Goal: Task Accomplishment & Management: Complete application form

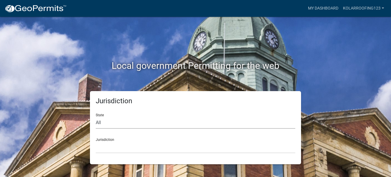
click at [121, 120] on select "All [US_STATE] [US_STATE] [US_STATE] [US_STATE] [US_STATE] [US_STATE] [US_STATE…" at bounding box center [196, 123] width 200 height 12
select select "[US_STATE]"
click at [96, 117] on select "All [US_STATE] [US_STATE] [US_STATE] [US_STATE] [US_STATE] [US_STATE] [US_STATE…" at bounding box center [196, 123] width 200 height 12
click at [109, 148] on select "City of [GEOGRAPHIC_DATA], [US_STATE] City of [GEOGRAPHIC_DATA], [US_STATE] Cit…" at bounding box center [196, 147] width 200 height 12
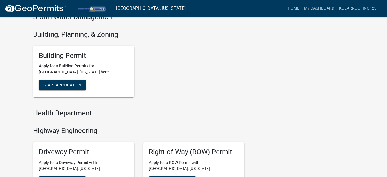
scroll to position [202, 0]
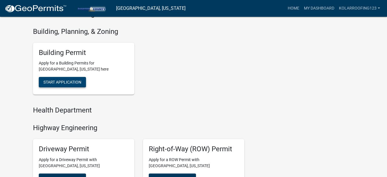
click at [77, 82] on span "Start Application" at bounding box center [62, 82] width 38 height 5
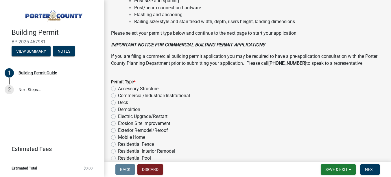
scroll to position [463, 0]
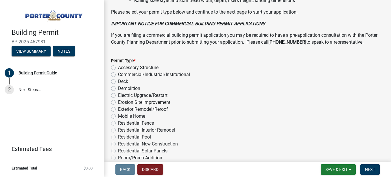
click at [145, 109] on label "Exterior Remodel/Reroof" at bounding box center [143, 109] width 50 height 7
click at [122, 109] on input "Exterior Remodel/Reroof" at bounding box center [120, 108] width 4 height 4
radio input "true"
click at [363, 171] on button "Next" at bounding box center [369, 169] width 19 height 10
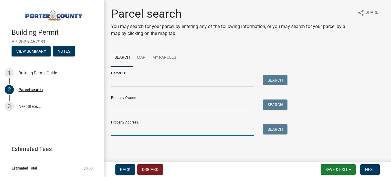
click at [136, 130] on input "Property Address:" at bounding box center [182, 130] width 143 height 12
paste input "[STREET_ADDRESS]"
type input "[STREET_ADDRESS]"
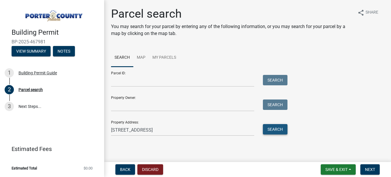
click at [286, 126] on button "Search" at bounding box center [275, 129] width 25 height 10
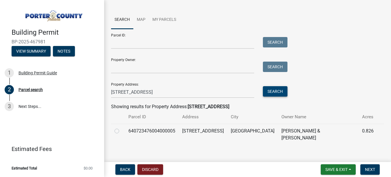
scroll to position [39, 0]
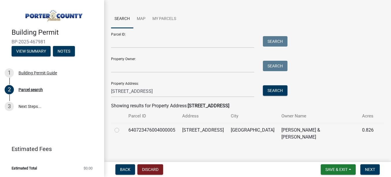
click at [121, 127] on label at bounding box center [121, 127] width 0 height 0
click at [121, 129] on input "radio" at bounding box center [123, 129] width 4 height 4
radio input "true"
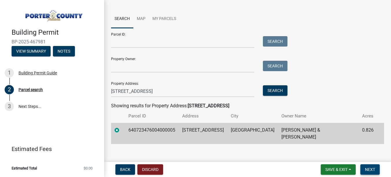
click at [374, 171] on span "Next" at bounding box center [370, 169] width 10 height 5
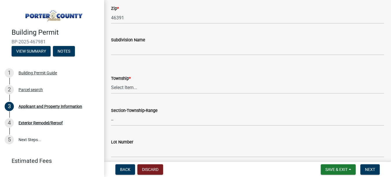
scroll to position [231, 0]
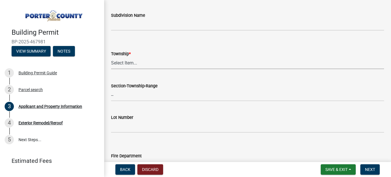
click at [117, 58] on select "Select Item... [PERSON_NAME][GEOGRAPHIC_DATA] [PERSON_NAME][GEOGRAPHIC_DATA] [G…" at bounding box center [247, 63] width 273 height 12
click at [111, 57] on select "Select Item... [PERSON_NAME][GEOGRAPHIC_DATA] [PERSON_NAME][GEOGRAPHIC_DATA] [G…" at bounding box center [247, 63] width 273 height 12
select select "eebc071e-620a-4db8-83e9-cb6b194c67e9"
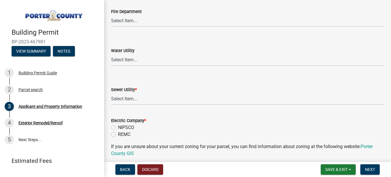
scroll to position [376, 0]
click at [125, 97] on select "Select Item... Aqua [US_STATE] Inc Damon Run Falling Waters Lake Eliza - LEACD …" at bounding box center [247, 99] width 273 height 12
click at [111, 93] on select "Select Item... Aqua [US_STATE] Inc Damon Run Falling Waters Lake Eliza - LEACD …" at bounding box center [247, 99] width 273 height 12
select select "0ba2db78-5dbf-43b9-a42c-6cccc1e5ba15"
click at [135, 99] on select "Select Item... Aqua [US_STATE] Inc Damon Run Falling Waters Lake Eliza - LEACD …" at bounding box center [247, 99] width 273 height 12
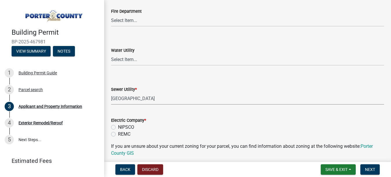
click at [111, 93] on select "Select Item... Aqua [US_STATE] Inc Damon Run Falling Waters Lake Eliza - LEACD …" at bounding box center [247, 99] width 273 height 12
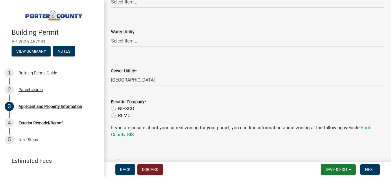
scroll to position [405, 0]
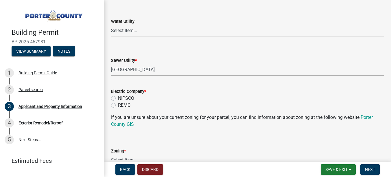
click at [128, 97] on label "NIPSCO" at bounding box center [126, 98] width 16 height 7
click at [122, 97] on input "NIPSCO" at bounding box center [120, 97] width 4 height 4
radio input "true"
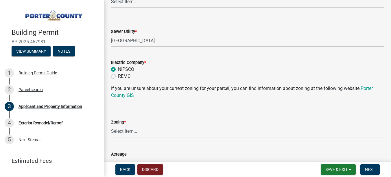
click at [129, 131] on select "Select Item... A1 A2 CH CM CN I1 I2 I3 IN MP OT P1 P2 PUD R1 R2 R3 R4 RL RR" at bounding box center [247, 131] width 273 height 12
click at [111, 125] on select "Select Item... A1 A2 CH CM CN I1 I2 I3 IN MP OT P1 P2 PUD R1 R2 R3 R4 RL RR" at bounding box center [247, 131] width 273 height 12
select select "92efe679-05f4-414a-9426-51627fba5de6"
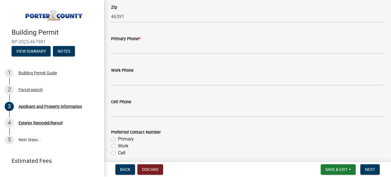
scroll to position [752, 0]
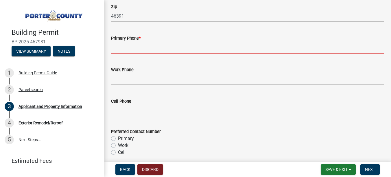
click at [119, 49] on input "Primary Phone *" at bounding box center [247, 48] width 273 height 12
paste input "[PHONE_NUMBER]"
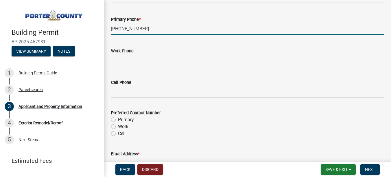
scroll to position [781, 0]
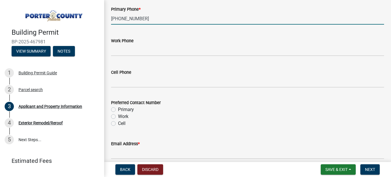
type input "[PHONE_NUMBER]"
click at [122, 109] on label "Primary" at bounding box center [126, 109] width 16 height 7
click at [122, 109] on input "Primary" at bounding box center [120, 108] width 4 height 4
radio input "true"
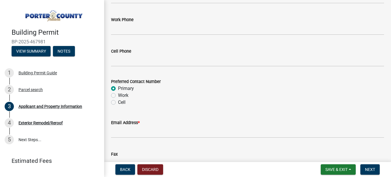
scroll to position [839, 0]
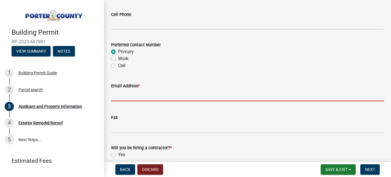
click at [121, 95] on input "Email Address *" at bounding box center [247, 95] width 273 height 12
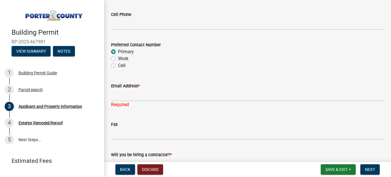
click at [134, 117] on div "Fax" at bounding box center [247, 126] width 273 height 27
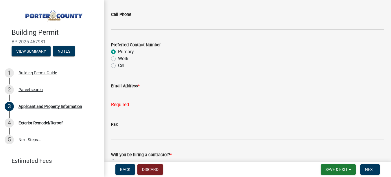
click at [156, 99] on input "Email Address *" at bounding box center [247, 95] width 273 height 12
paste input "[PERSON_NAME][EMAIL_ADDRESS][DOMAIN_NAME]"
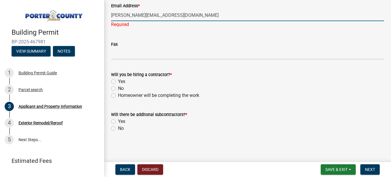
type input "[PERSON_NAME][EMAIL_ADDRESS][DOMAIN_NAME]"
click at [117, 81] on div "Yes" at bounding box center [247, 81] width 273 height 7
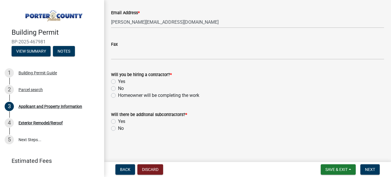
click at [118, 81] on label "Yes" at bounding box center [121, 81] width 7 height 7
click at [118, 81] on input "Yes" at bounding box center [120, 80] width 4 height 4
radio input "true"
click at [118, 129] on label "No" at bounding box center [121, 128] width 6 height 7
click at [118, 129] on input "No" at bounding box center [120, 127] width 4 height 4
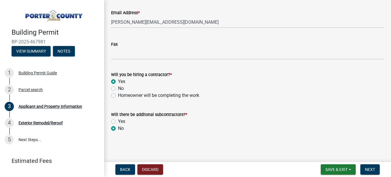
radio input "true"
click at [375, 168] on span "Next" at bounding box center [370, 169] width 10 height 5
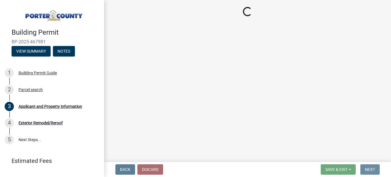
scroll to position [0, 0]
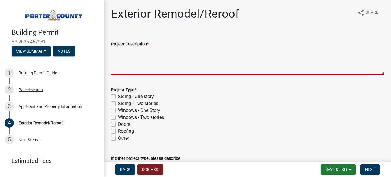
click at [128, 56] on textarea "Project Description *" at bounding box center [247, 60] width 273 height 27
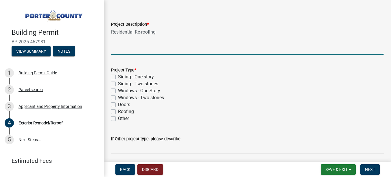
scroll to position [29, 0]
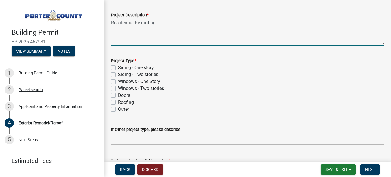
type textarea "Residential Re-roofing"
click at [120, 102] on label "Roofing" at bounding box center [126, 102] width 16 height 7
click at [120, 102] on input "Roofing" at bounding box center [120, 101] width 4 height 4
checkbox input "true"
checkbox input "false"
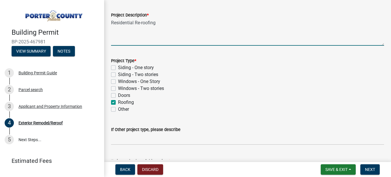
checkbox input "false"
checkbox input "true"
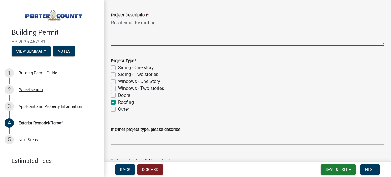
checkbox input "false"
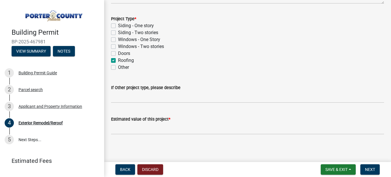
scroll to position [73, 0]
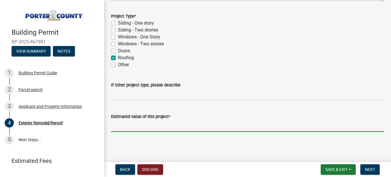
click at [122, 127] on input "text" at bounding box center [247, 126] width 273 height 12
paste input "$19,100.00"
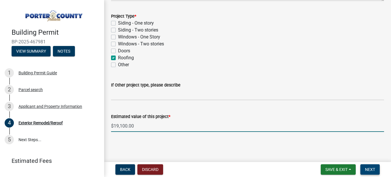
type input "19100"
click at [373, 173] on button "Next" at bounding box center [369, 169] width 19 height 10
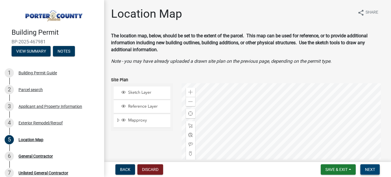
click at [370, 168] on span "Next" at bounding box center [370, 169] width 10 height 5
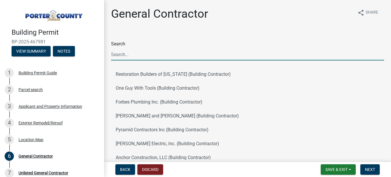
click at [144, 57] on input "Search" at bounding box center [247, 55] width 273 height 12
type input "[PERSON_NAME]"
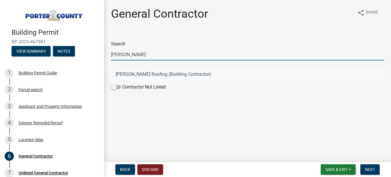
click at [130, 78] on button "[PERSON_NAME] Roofing (Building Contractor)" at bounding box center [247, 74] width 273 height 14
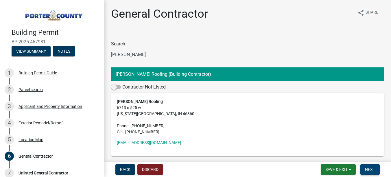
click at [368, 164] on button "Next" at bounding box center [369, 169] width 19 height 10
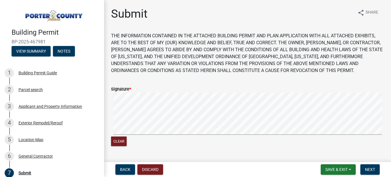
click at [113, 138] on div "Clear" at bounding box center [247, 120] width 273 height 55
click at [128, 135] on signature-pad at bounding box center [247, 115] width 273 height 44
click at [283, 75] on wm-data-entity-input-list "THE INFORMATION CONTAINED IN THE ATTACHED BUILDING PERMIT AND PLAN APPLICATION …" at bounding box center [247, 174] width 273 height 284
click at [369, 167] on span "Next" at bounding box center [370, 169] width 10 height 5
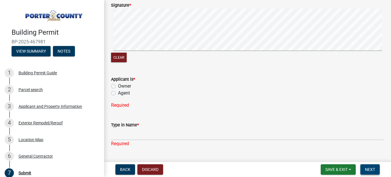
scroll to position [87, 0]
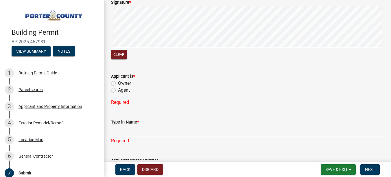
click at [118, 91] on label "Agent" at bounding box center [124, 90] width 12 height 7
click at [118, 91] on input "Agent" at bounding box center [120, 89] width 4 height 4
radio input "true"
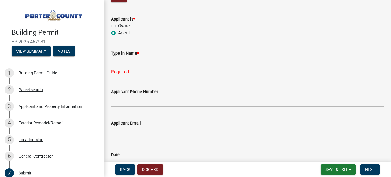
scroll to position [145, 0]
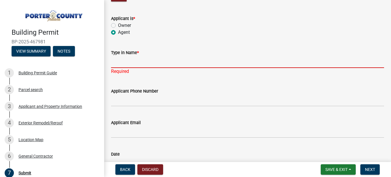
click at [116, 60] on input "Type in Name *" at bounding box center [247, 62] width 273 height 12
type input "[PERSON_NAME] Roofing LLC"
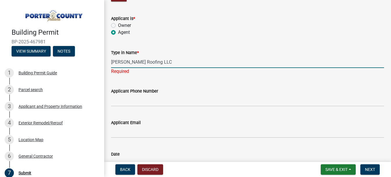
type input "[EMAIL_ADDRESS][DOMAIN_NAME]"
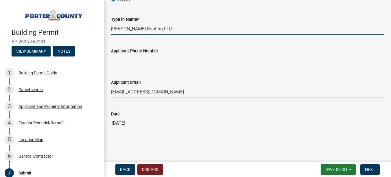
scroll to position [179, 0]
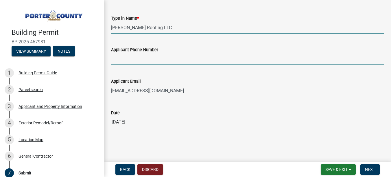
click at [126, 60] on input "Applicant Phone Number" at bounding box center [247, 59] width 273 height 12
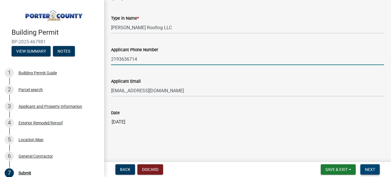
type input "2193636714"
click at [368, 170] on span "Next" at bounding box center [370, 169] width 10 height 5
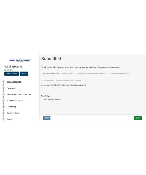
scroll to position [2, 0]
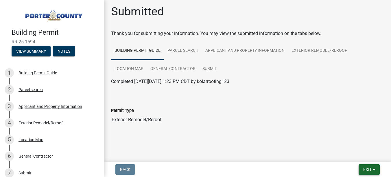
click at [367, 170] on span "Exit" at bounding box center [367, 169] width 8 height 5
click at [352, 154] on button "Save & Exit" at bounding box center [356, 154] width 46 height 14
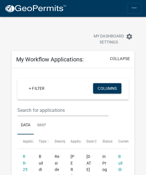
click at [127, 6] on button "more_horiz" at bounding box center [134, 8] width 14 height 11
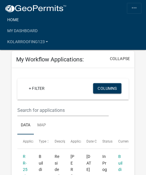
click at [9, 21] on link "Home" at bounding box center [73, 19] width 137 height 11
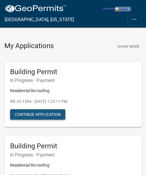
click at [45, 111] on button "Continue Application" at bounding box center [37, 114] width 55 height 10
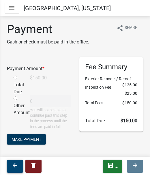
click at [15, 168] on icon "arrow_back" at bounding box center [15, 165] width 7 height 7
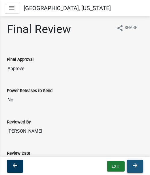
click at [136, 165] on icon "arrow_forward" at bounding box center [135, 165] width 7 height 7
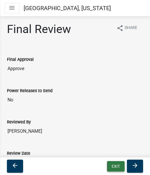
click at [111, 165] on button "Exit" at bounding box center [116, 166] width 18 height 10
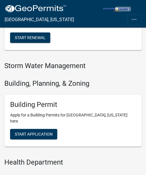
scroll to position [260, 0]
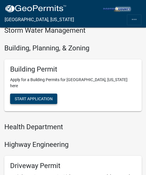
click at [21, 96] on span "Start Application" at bounding box center [34, 98] width 38 height 5
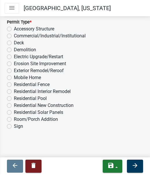
scroll to position [692, 0]
drag, startPoint x: 54, startPoint y: 71, endPoint x: 54, endPoint y: 75, distance: 3.8
click at [54, 71] on label "Exterior Remodel/Reroof" at bounding box center [39, 70] width 50 height 7
click at [18, 71] on input "Exterior Remodel/Reroof" at bounding box center [16, 69] width 4 height 4
radio input "true"
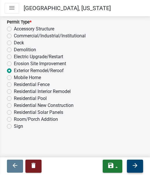
click at [132, 166] on button "arrow_forward" at bounding box center [135, 165] width 16 height 13
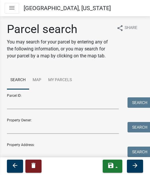
scroll to position [30, 0]
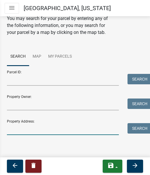
click at [25, 134] on input "Property Address:" at bounding box center [63, 129] width 112 height 12
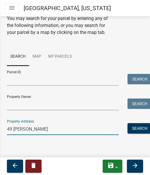
type input "49 [PERSON_NAME]"
click at [136, 134] on div "Search" at bounding box center [135, 129] width 24 height 12
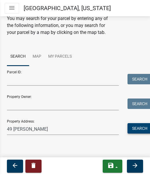
click at [130, 129] on button "Search" at bounding box center [140, 128] width 25 height 10
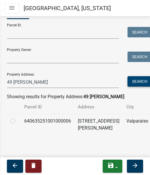
scroll to position [77, 0]
click at [17, 117] on label at bounding box center [17, 117] width 0 height 0
click at [17, 120] on input "radio" at bounding box center [19, 119] width 4 height 4
radio input "true"
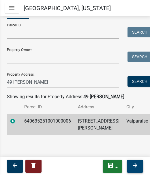
click at [133, 163] on icon "arrow_forward" at bounding box center [135, 165] width 7 height 7
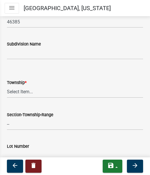
scroll to position [260, 0]
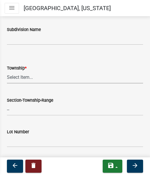
click at [40, 75] on select "Select Item... [PERSON_NAME][GEOGRAPHIC_DATA] [PERSON_NAME][GEOGRAPHIC_DATA] [G…" at bounding box center [75, 77] width 136 height 12
click at [7, 71] on select "Select Item... [PERSON_NAME][GEOGRAPHIC_DATA] [PERSON_NAME][GEOGRAPHIC_DATA] [G…" at bounding box center [75, 77] width 136 height 12
select select "eebc071e-620a-4db8-83e9-cb6b194c67e9"
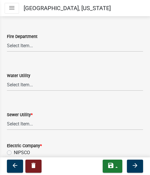
scroll to position [405, 0]
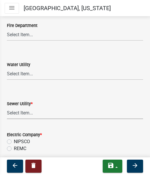
click at [24, 110] on select "Select Item... Aqua [US_STATE] Inc Damon Run Falling Waters Lake Eliza - LEACD …" at bounding box center [75, 113] width 136 height 12
click at [7, 107] on select "Select Item... Aqua [US_STATE] Inc Damon Run Falling Waters Lake Eliza - LEACD …" at bounding box center [75, 113] width 136 height 12
select select "01d57b5a-7eb0-4072-b175-354c87f771f4"
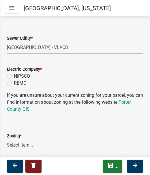
scroll to position [492, 0]
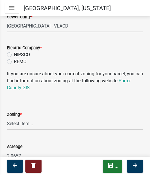
click at [22, 51] on div "Electric Company * NIPSCO REMC" at bounding box center [75, 54] width 136 height 21
click at [22, 53] on label "NIPSCO" at bounding box center [22, 54] width 16 height 7
click at [18, 53] on input "NIPSCO" at bounding box center [16, 53] width 4 height 4
radio input "true"
click at [34, 121] on select "Select Item... A1 A2 CH CM CN I1 I2 I3 IN MP OT P1 P2 PUD R1 R2 R3 R4 RL RR" at bounding box center [75, 124] width 136 height 12
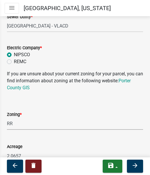
click at [7, 118] on select "Select Item... A1 A2 CH CM CN I1 I2 I3 IN MP OT P1 P2 PUD R1 R2 R3 R4 RL RR" at bounding box center [75, 124] width 136 height 12
select select "92efe679-05f4-414a-9426-51627fba5de6"
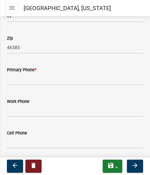
scroll to position [781, 0]
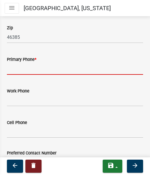
click at [29, 64] on input "Primary Phone *" at bounding box center [75, 69] width 136 height 12
paste input "[PHONE_NUMBER]"
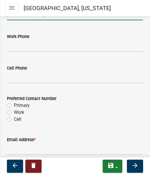
scroll to position [839, 0]
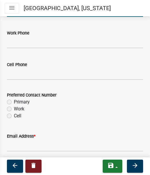
type input "[PHONE_NUMBER]"
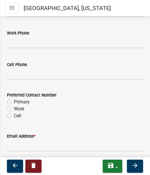
click at [13, 103] on div "Primary" at bounding box center [75, 101] width 136 height 7
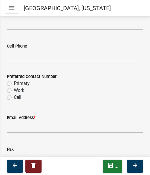
scroll to position [867, 0]
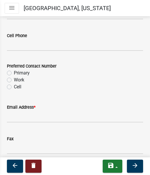
click at [20, 73] on label "Primary" at bounding box center [22, 72] width 16 height 7
click at [18, 73] on input "Primary" at bounding box center [16, 71] width 4 height 4
radio input "true"
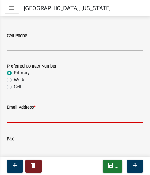
click at [47, 114] on input "Email Address *" at bounding box center [75, 116] width 136 height 12
paste input "[EMAIL_ADDRESS][DOMAIN_NAME]"
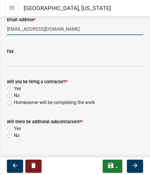
scroll to position [964, 0]
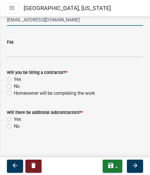
type input "[EMAIL_ADDRESS][DOMAIN_NAME]"
click at [18, 80] on label "Yes" at bounding box center [17, 79] width 7 height 7
click at [18, 80] on input "Yes" at bounding box center [16, 78] width 4 height 4
radio input "true"
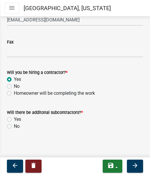
click at [16, 128] on label "No" at bounding box center [17, 126] width 6 height 7
click at [16, 126] on input "No" at bounding box center [16, 125] width 4 height 4
radio input "true"
click at [141, 166] on button "arrow_forward" at bounding box center [135, 165] width 16 height 13
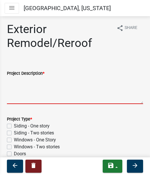
click at [44, 98] on textarea "Project Description *" at bounding box center [75, 90] width 136 height 27
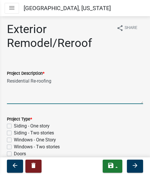
scroll to position [58, 0]
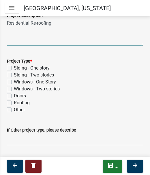
type textarea "Residential Re-roofing"
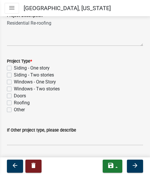
click at [21, 102] on label "Roofing" at bounding box center [22, 102] width 16 height 7
click at [18, 102] on input "Roofing" at bounding box center [16, 101] width 4 height 4
checkbox input "true"
checkbox input "false"
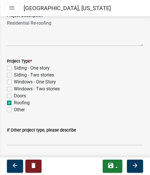
checkbox input "false"
checkbox input "true"
checkbox input "false"
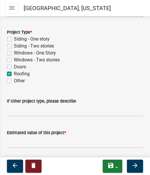
scroll to position [105, 0]
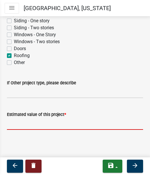
click at [23, 125] on input "text" at bounding box center [75, 124] width 136 height 12
paste input "$26,280.00"
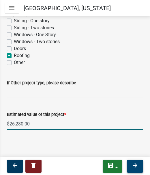
type input "26280"
click at [139, 169] on button "arrow_forward" at bounding box center [135, 165] width 16 height 13
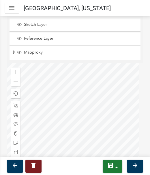
scroll to position [145, 0]
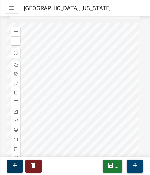
click at [133, 162] on icon "arrow_forward" at bounding box center [135, 165] width 7 height 7
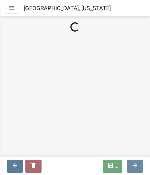
scroll to position [0, 0]
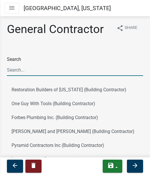
click at [37, 72] on input "Search" at bounding box center [75, 70] width 136 height 12
type input "[PERSON_NAME]"
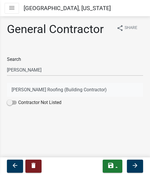
click at [31, 92] on button "[PERSON_NAME] Roofing (Building Contractor)" at bounding box center [75, 90] width 136 height 14
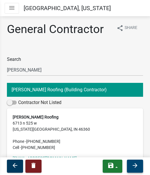
click at [139, 164] on icon "arrow_forward" at bounding box center [135, 165] width 7 height 7
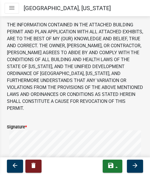
scroll to position [87, 0]
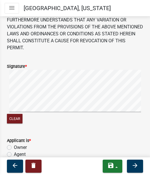
click at [139, 88] on div "Signature * Clear" at bounding box center [75, 90] width 145 height 69
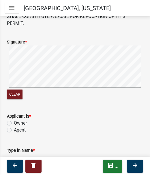
scroll to position [145, 0]
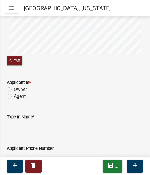
click at [13, 98] on div "Agent" at bounding box center [75, 96] width 136 height 7
drag, startPoint x: 9, startPoint y: 94, endPoint x: 16, endPoint y: 115, distance: 22.5
click at [14, 94] on label "Agent" at bounding box center [20, 96] width 12 height 7
click at [14, 94] on input "Agent" at bounding box center [16, 95] width 4 height 4
radio input "true"
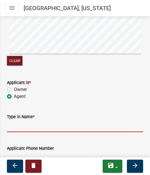
click at [21, 125] on input "Type in Name *" at bounding box center [75, 126] width 136 height 12
type input "[PERSON_NAME] Roofing LLC"
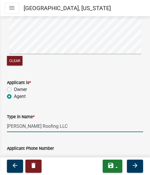
type input "[EMAIL_ADDRESS][DOMAIN_NAME]"
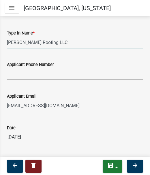
scroll to position [231, 0]
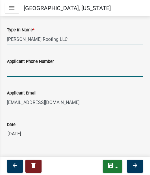
click at [20, 71] on input "Applicant Phone Number" at bounding box center [75, 71] width 136 height 12
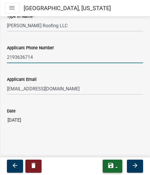
scroll to position [245, 0]
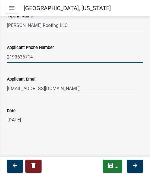
type input "2193636714"
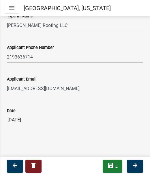
click at [128, 157] on nav "arrow_back delete save Save Save & Exit arrow_forward" at bounding box center [75, 166] width 150 height 18
click at [136, 164] on icon "arrow_forward" at bounding box center [135, 165] width 7 height 7
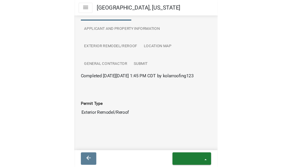
scroll to position [70, 0]
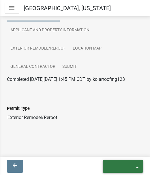
click at [116, 163] on icon "exit" at bounding box center [122, 165] width 28 height 7
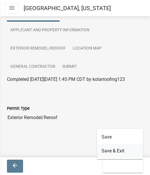
click at [115, 150] on button "Save & Exit" at bounding box center [120, 151] width 46 height 14
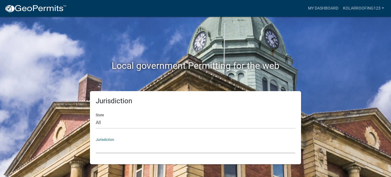
click at [120, 149] on select "[GEOGRAPHIC_DATA], [US_STATE] [GEOGRAPHIC_DATA], [US_STATE][PERSON_NAME][GEOGRA…" at bounding box center [196, 147] width 200 height 12
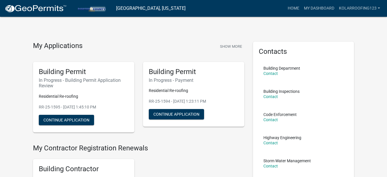
click at [320, 14] on nav "[GEOGRAPHIC_DATA], [US_STATE] more_horiz Home My Dashboard kolarroofing123 Acco…" at bounding box center [193, 8] width 387 height 17
click at [315, 8] on link "My Dashboard" at bounding box center [318, 8] width 35 height 11
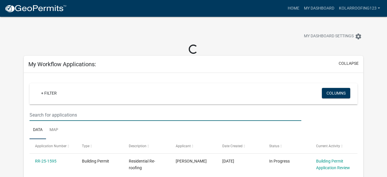
click at [56, 118] on input "text" at bounding box center [165, 115] width 272 height 12
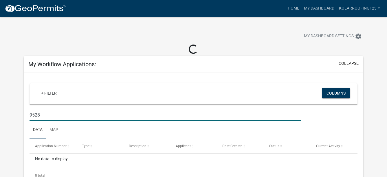
type input "9528"
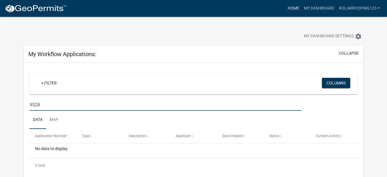
click at [298, 7] on link "Home" at bounding box center [293, 8] width 16 height 11
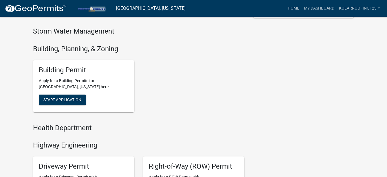
scroll to position [185, 0]
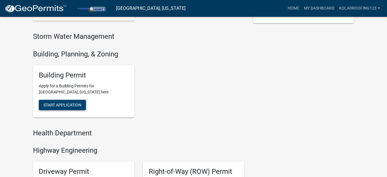
click at [66, 104] on span "Start Application" at bounding box center [62, 104] width 38 height 5
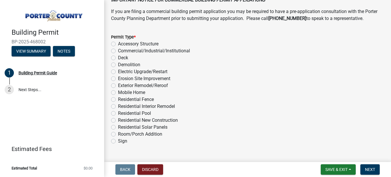
scroll to position [499, 0]
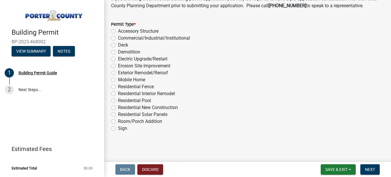
click at [132, 73] on label "Exterior Remodel/Reroof" at bounding box center [143, 72] width 50 height 7
click at [122, 73] on input "Exterior Remodel/Reroof" at bounding box center [120, 71] width 4 height 4
radio input "true"
click at [369, 164] on nav "Back Discard Save & Exit Save Save & Exit Next" at bounding box center [247, 169] width 287 height 15
click at [369, 169] on span "Next" at bounding box center [370, 169] width 10 height 5
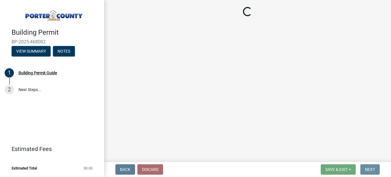
scroll to position [0, 0]
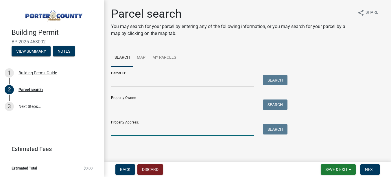
click at [154, 127] on input "Property Address:" at bounding box center [182, 130] width 143 height 12
click at [253, 127] on input "9528" at bounding box center [182, 130] width 143 height 12
click at [270, 128] on button "Search" at bounding box center [275, 129] width 25 height 10
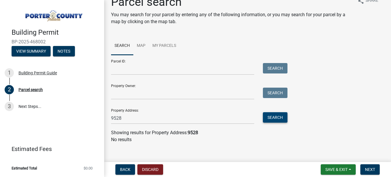
scroll to position [18, 0]
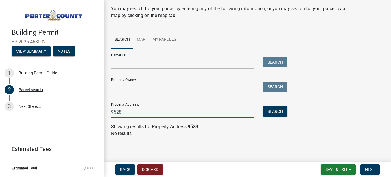
click at [135, 111] on input "9528" at bounding box center [182, 112] width 143 height 12
type input "9528 W 250"
click at [278, 113] on button "Search" at bounding box center [275, 111] width 25 height 10
